Goal: Book appointment/travel/reservation

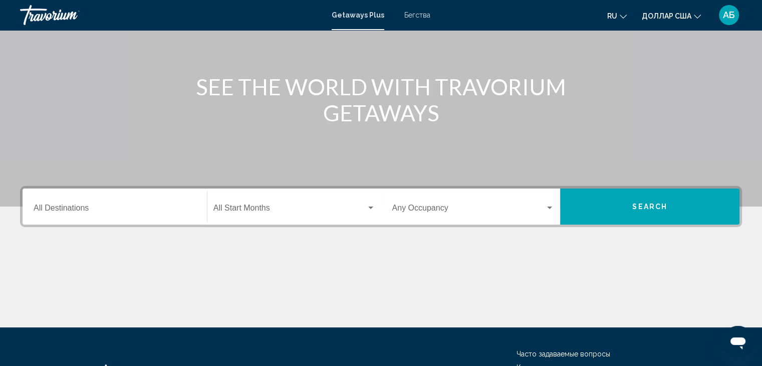
scroll to position [178, 0]
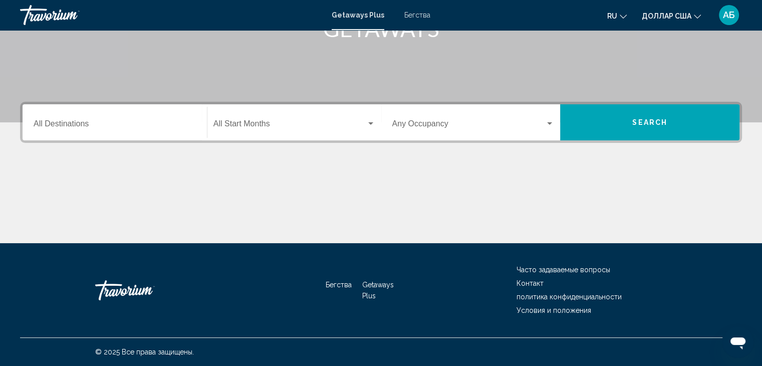
click at [61, 117] on div "Destination All Destinations" at bounding box center [115, 123] width 162 height 32
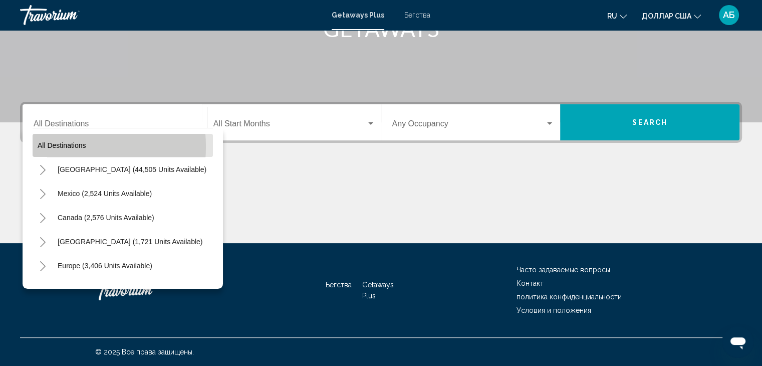
click at [63, 146] on span "All destinations" at bounding box center [62, 145] width 49 height 8
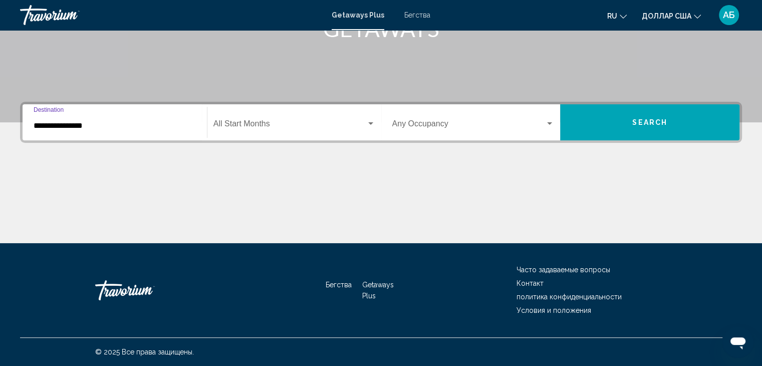
click at [68, 123] on input "**********" at bounding box center [115, 125] width 162 height 9
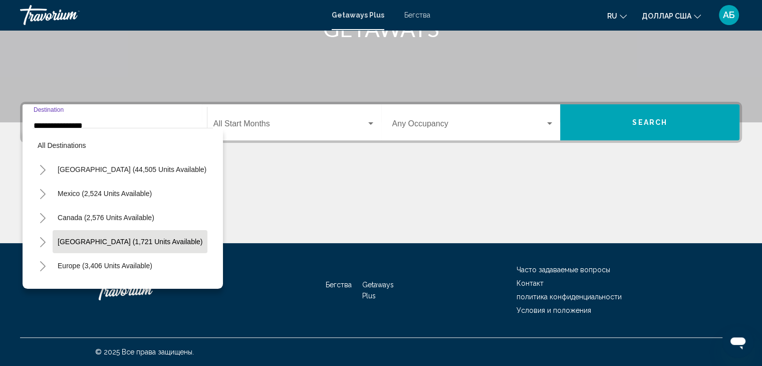
scroll to position [50, 0]
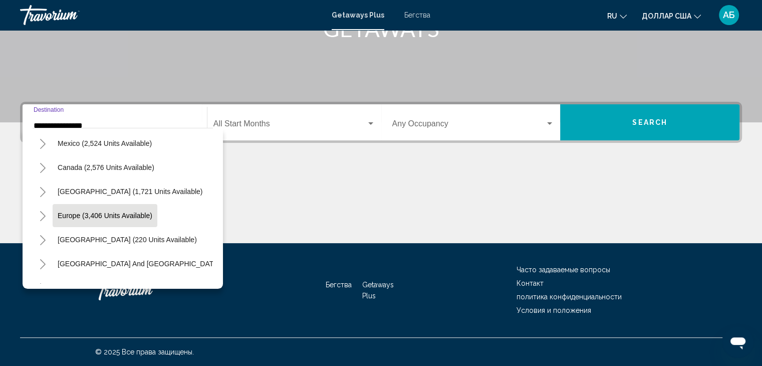
click at [55, 219] on button "Europe (3,406 units available)" at bounding box center [105, 215] width 105 height 23
type input "**********"
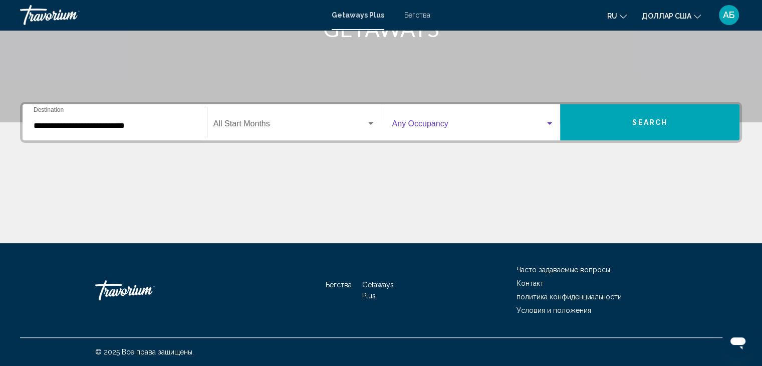
click at [550, 122] on div "Виджет поиска" at bounding box center [549, 123] width 5 height 3
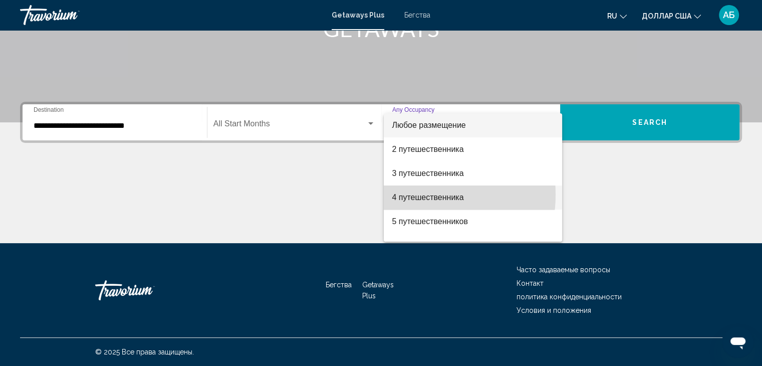
click at [411, 194] on font "4 путешественника" at bounding box center [428, 197] width 72 height 9
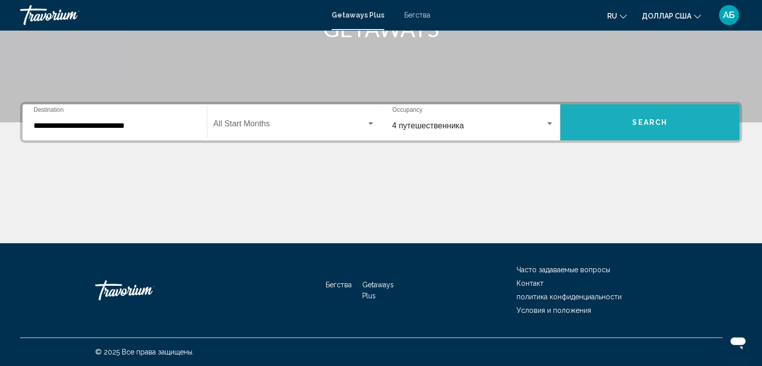
click at [649, 120] on span "Search" at bounding box center [649, 123] width 35 height 8
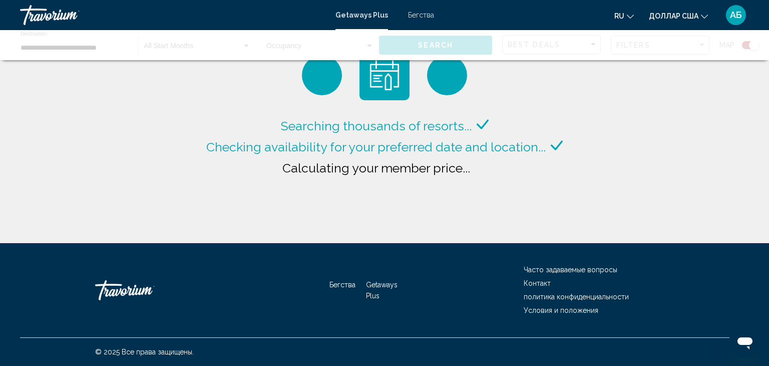
click at [720, 130] on div "Searching thousands of resorts... Checking availability for your preferred date…" at bounding box center [384, 121] width 769 height 243
